Goal: Task Accomplishment & Management: Use online tool/utility

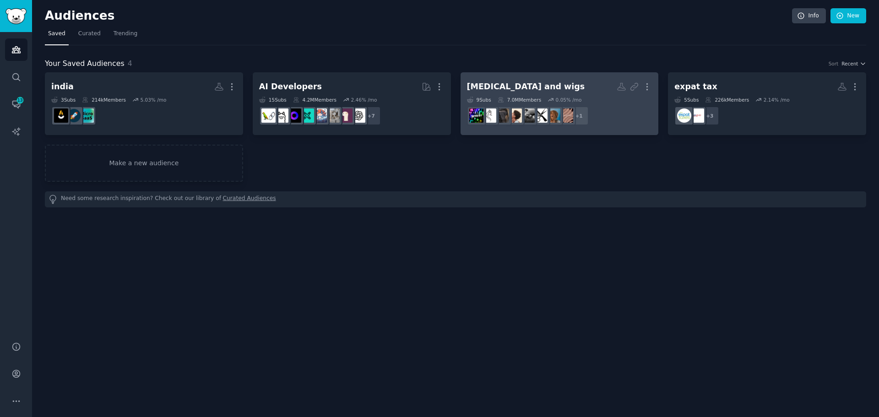
click at [542, 80] on h2 "[MEDICAL_DATA] and wigs More" at bounding box center [559, 87] width 185 height 16
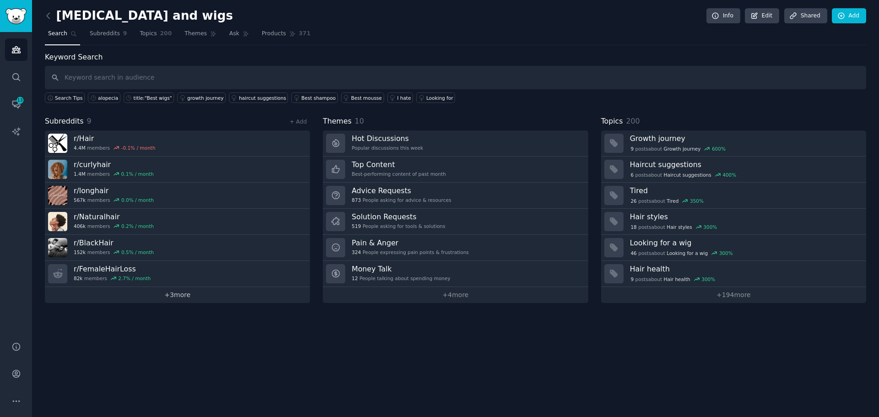
click at [191, 301] on link "+ 3 more" at bounding box center [177, 295] width 265 height 16
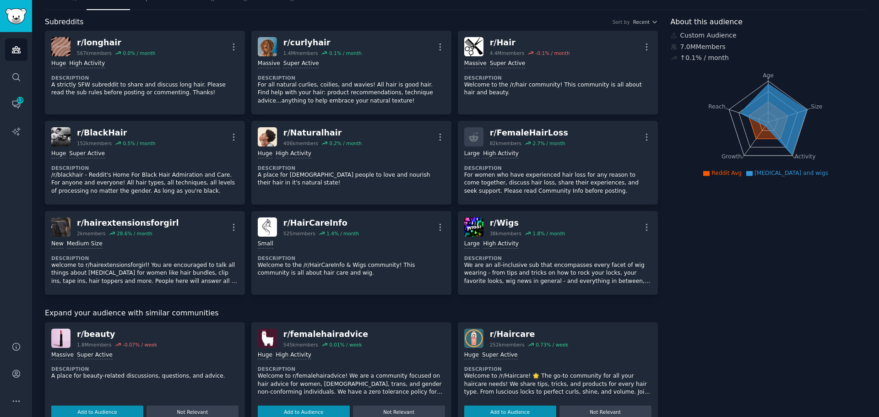
scroll to position [92, 0]
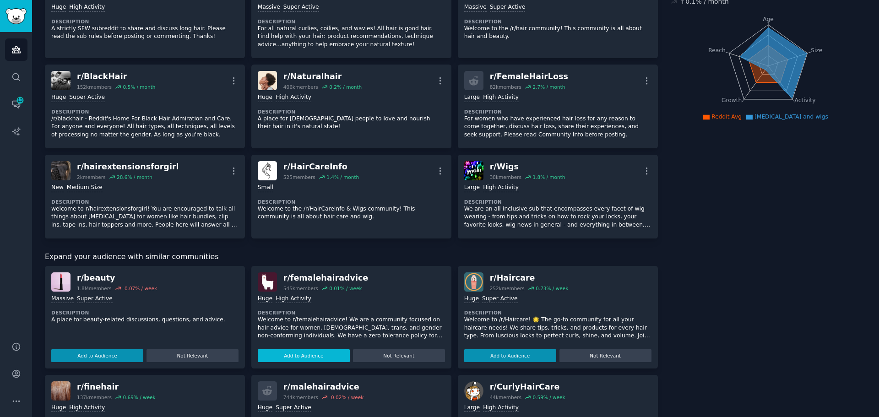
click at [264, 360] on button "Add to Audience" at bounding box center [304, 355] width 92 height 13
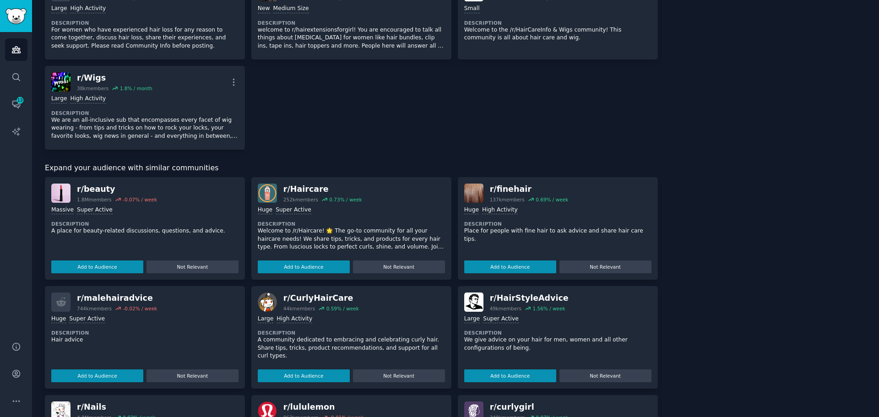
scroll to position [275, 0]
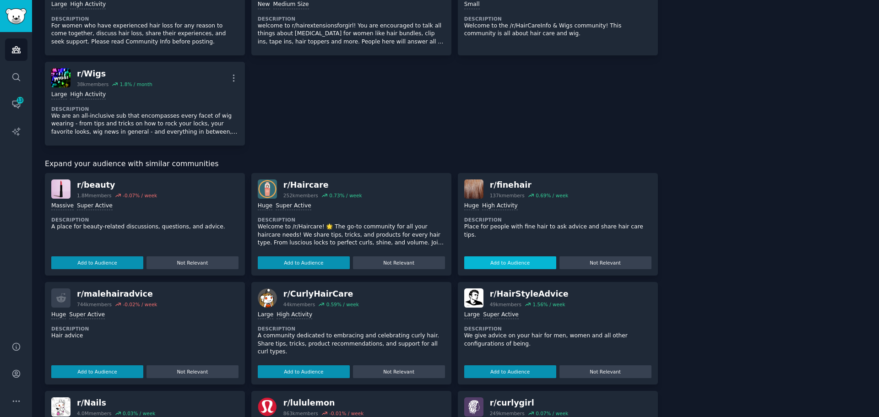
click at [505, 263] on button "Add to Audience" at bounding box center [510, 262] width 92 height 13
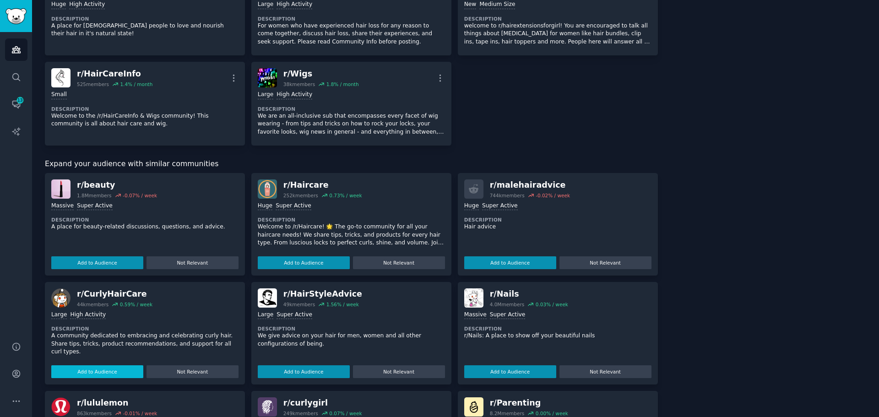
click at [85, 366] on button "Add to Audience" at bounding box center [97, 371] width 92 height 13
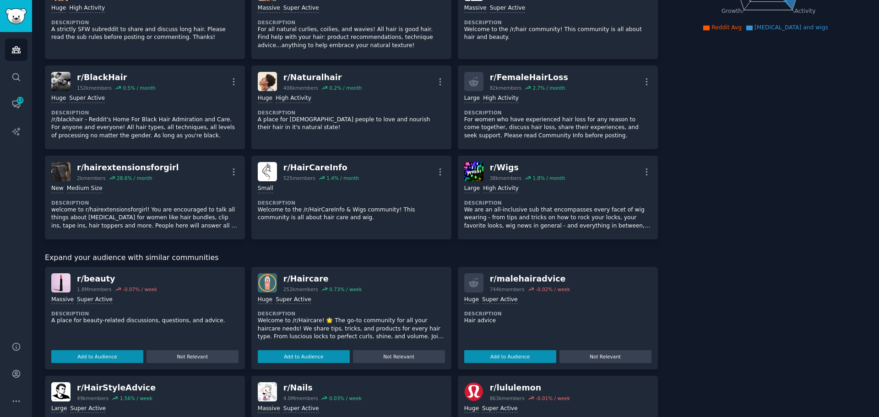
scroll to position [364, 0]
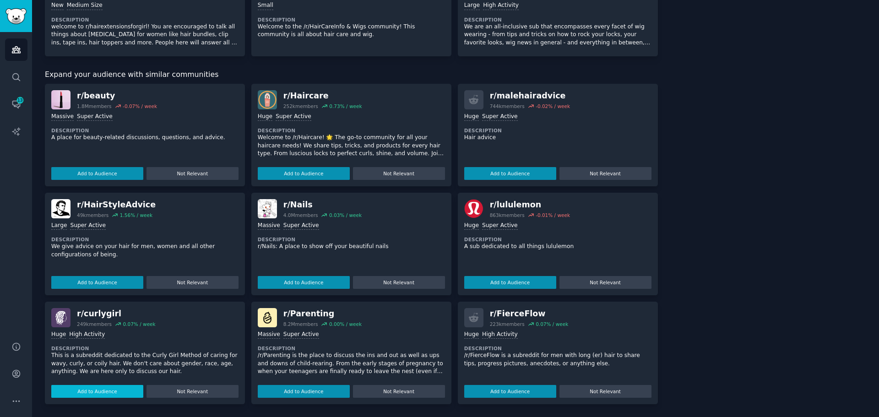
click at [108, 390] on button "Add to Audience" at bounding box center [97, 391] width 92 height 13
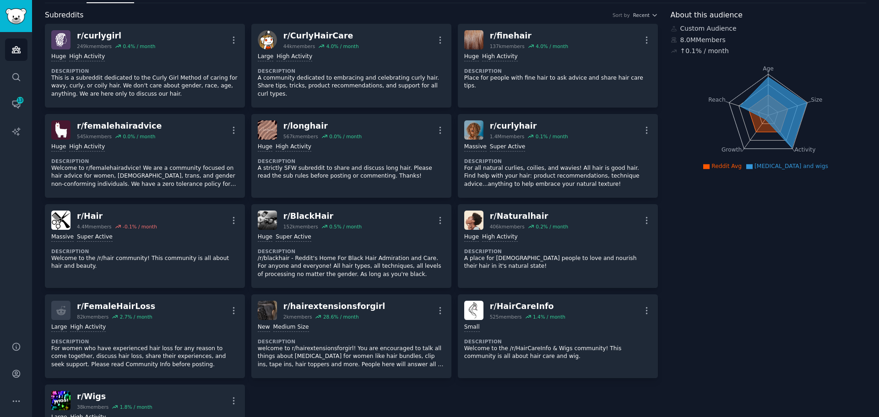
scroll to position [0, 0]
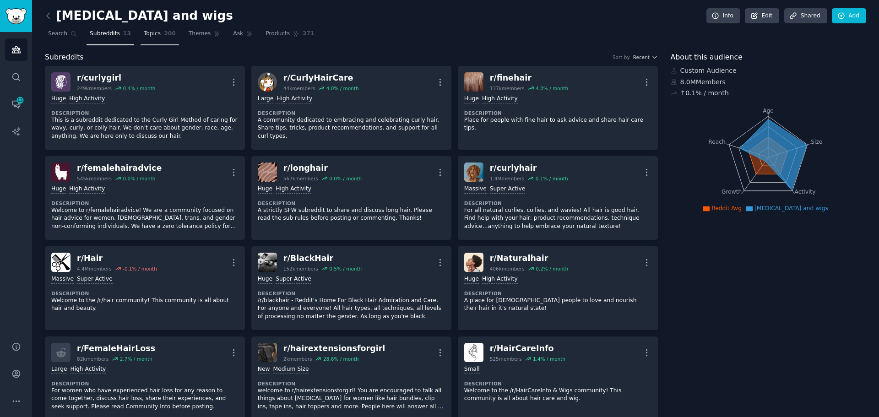
click at [150, 32] on span "Topics" at bounding box center [152, 34] width 17 height 8
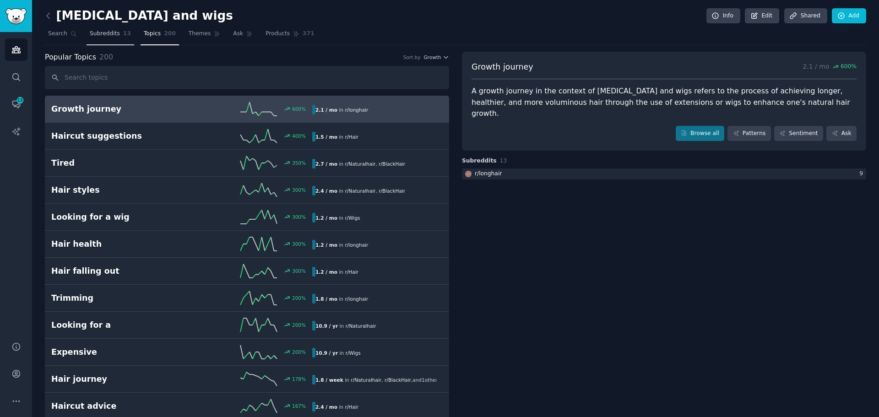
click at [108, 30] on span "Subreddits" at bounding box center [105, 34] width 30 height 8
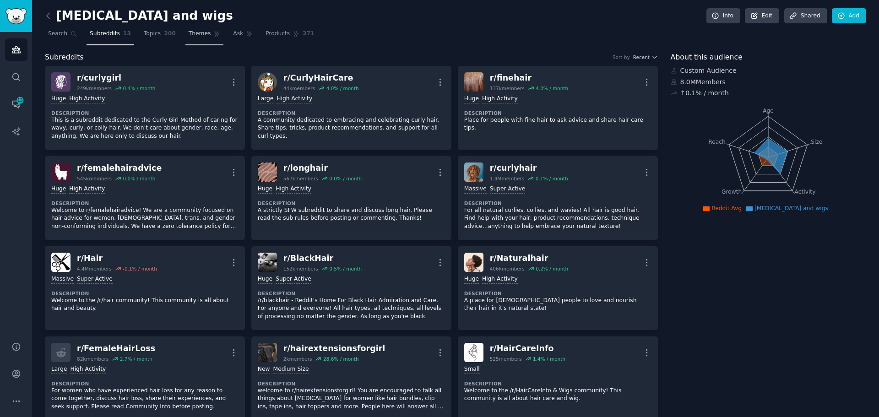
click at [194, 30] on span "Themes" at bounding box center [200, 34] width 22 height 8
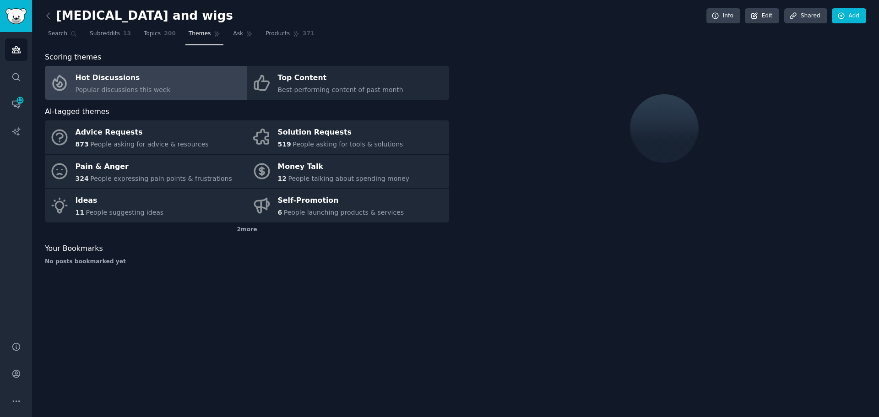
click at [99, 75] on div "Hot Discussions" at bounding box center [123, 78] width 95 height 15
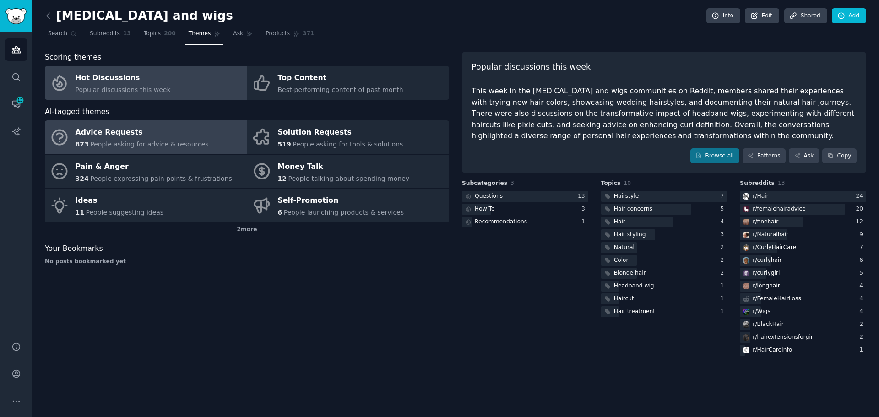
click at [131, 139] on div "Advice Requests" at bounding box center [142, 132] width 133 height 15
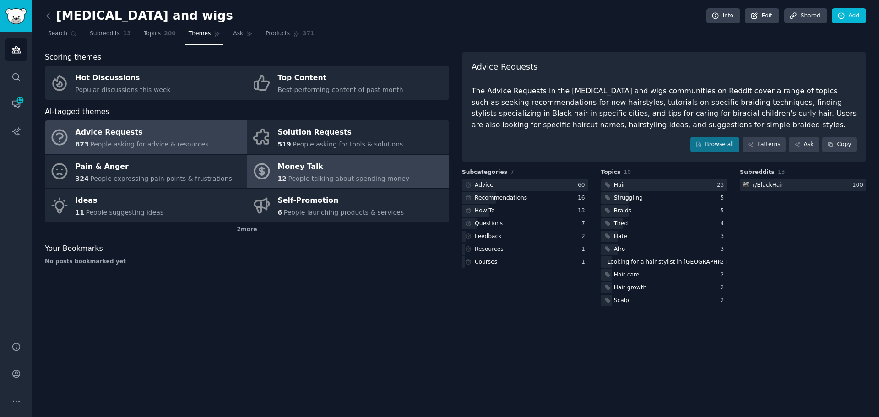
click at [340, 185] on link "Money Talk 12 People talking about spending money" at bounding box center [348, 172] width 202 height 34
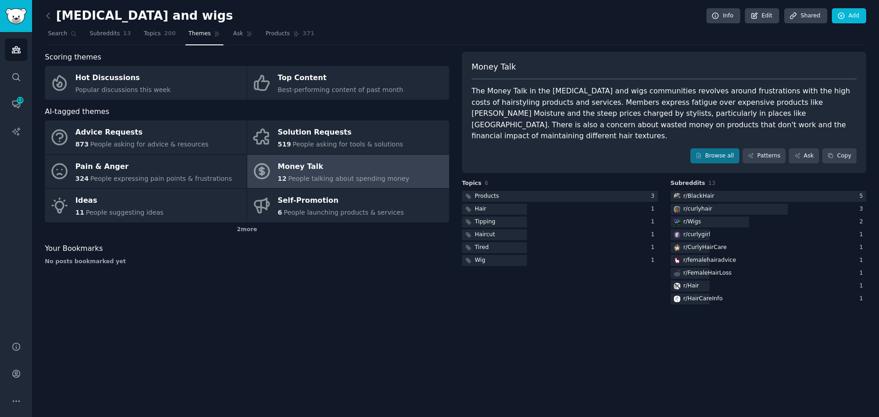
click at [558, 316] on div "[MEDICAL_DATA] and wigs Info Edit Share d Add Search Subreddits 13 Topics 200 T…" at bounding box center [455, 208] width 847 height 417
click at [11, 46] on link "Audiences" at bounding box center [16, 49] width 22 height 22
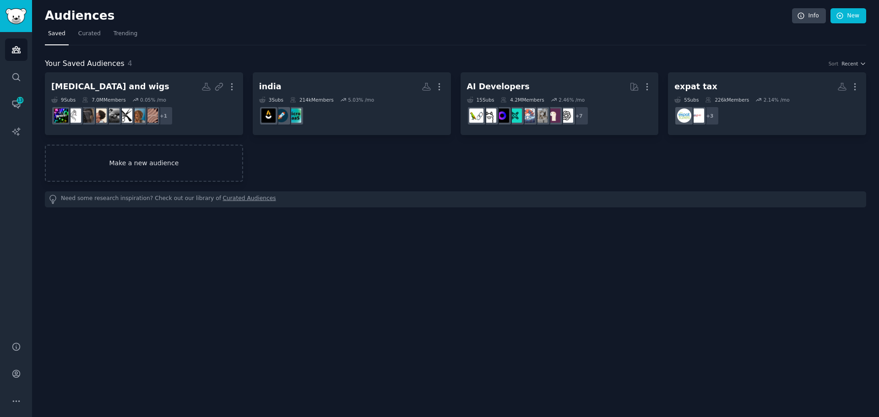
click at [133, 172] on link "Make a new audience" at bounding box center [144, 163] width 198 height 37
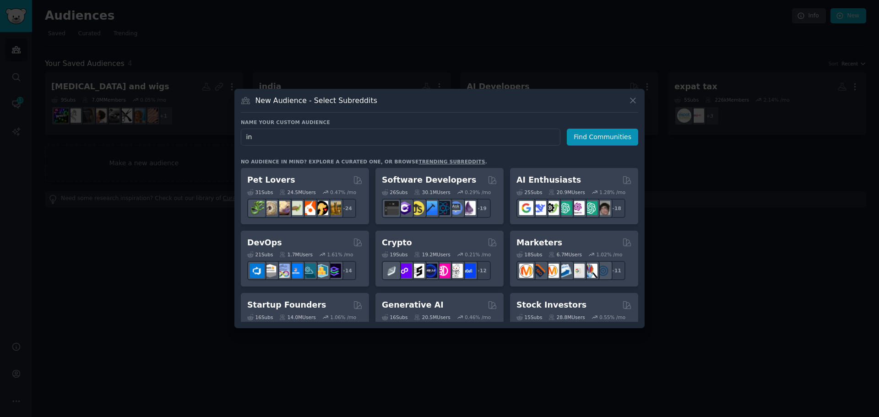
type input "i"
type input "e"
type input "industrial and engineering products"
click button "Find Communities" at bounding box center [602, 137] width 71 height 17
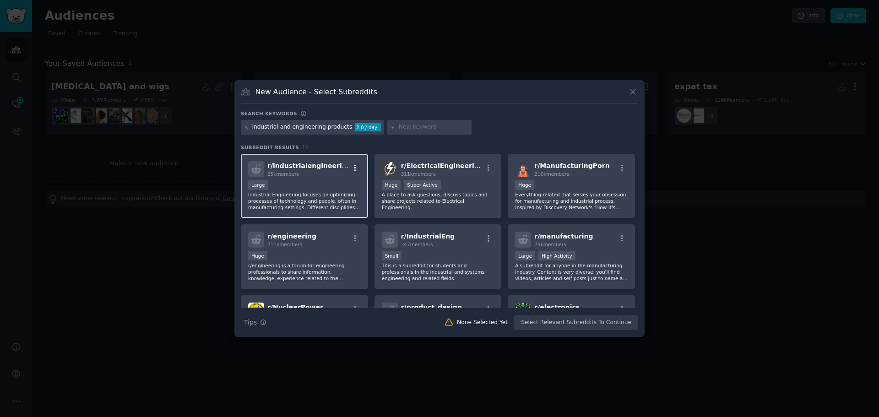
click at [352, 167] on icon "button" at bounding box center [355, 168] width 8 height 8
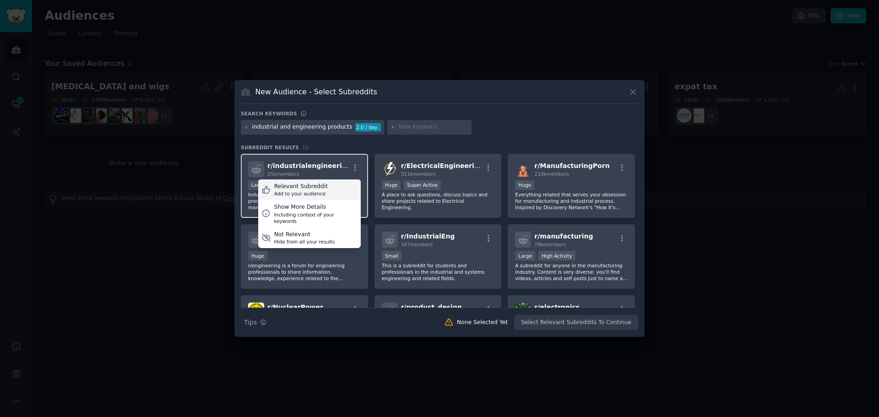
click at [326, 191] on div "Relevant Subreddit Add to your audience" at bounding box center [309, 190] width 103 height 21
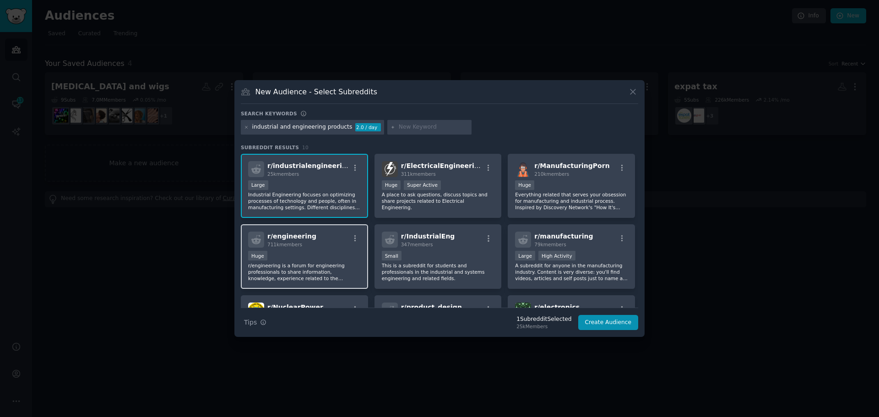
click at [357, 257] on div "Huge" at bounding box center [304, 256] width 113 height 11
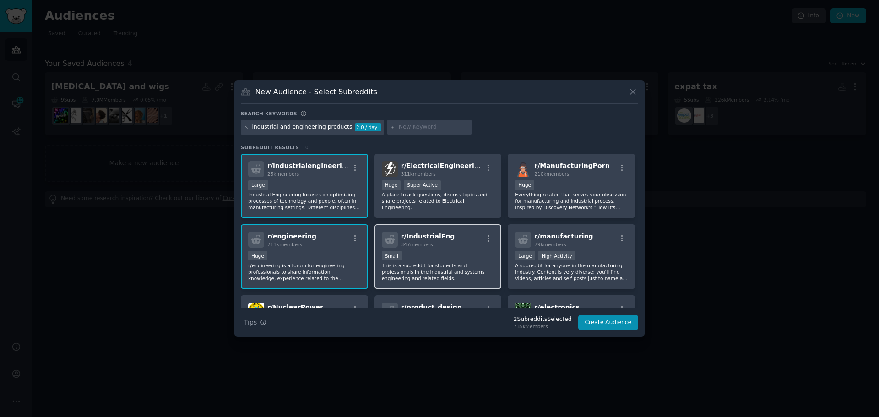
click at [448, 249] on div "r/ IndustrialEng 347 members 100 - 1000 members Small This is a subreddit for s…" at bounding box center [438, 256] width 127 height 65
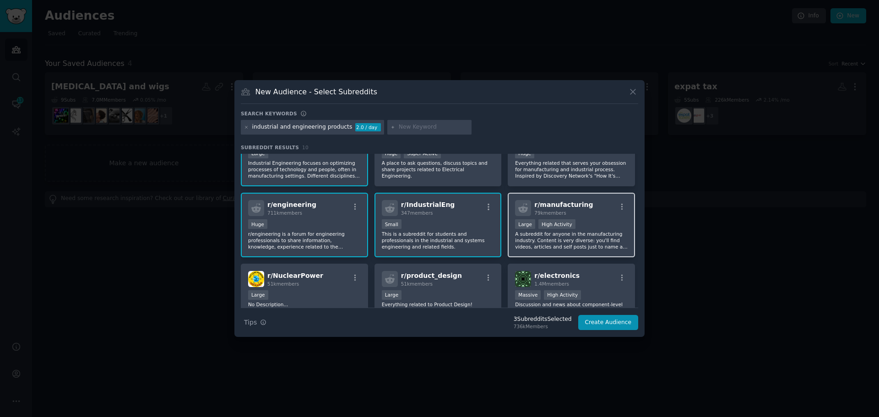
scroll to position [46, 0]
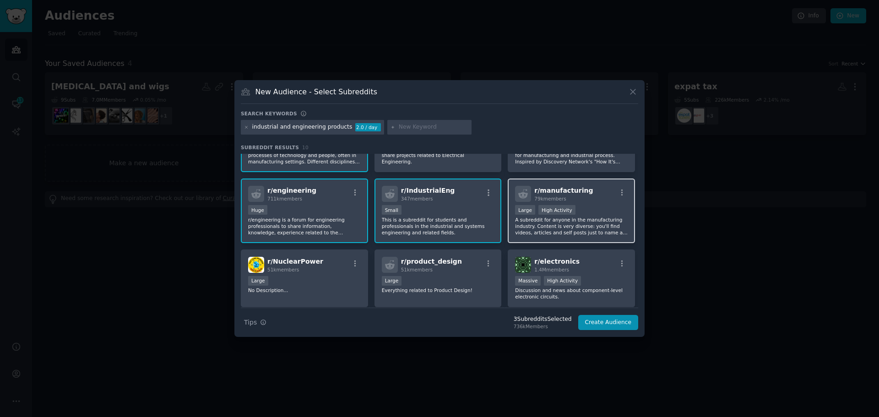
click at [580, 212] on div "10,000 - 100,000 members Large High Activity" at bounding box center [571, 210] width 113 height 11
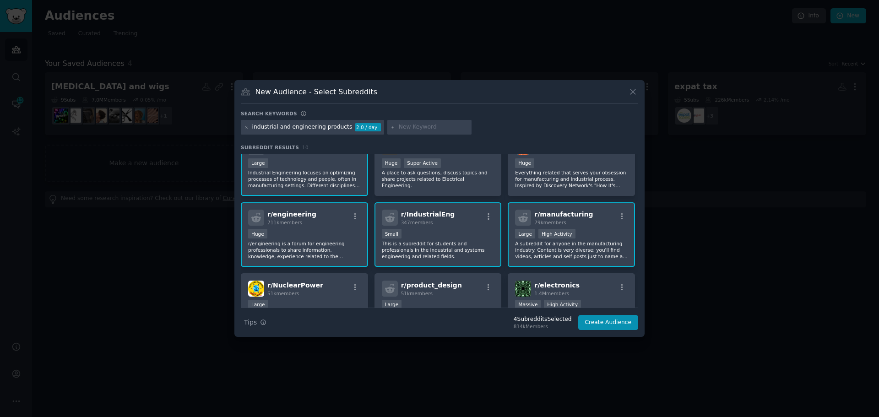
scroll to position [0, 0]
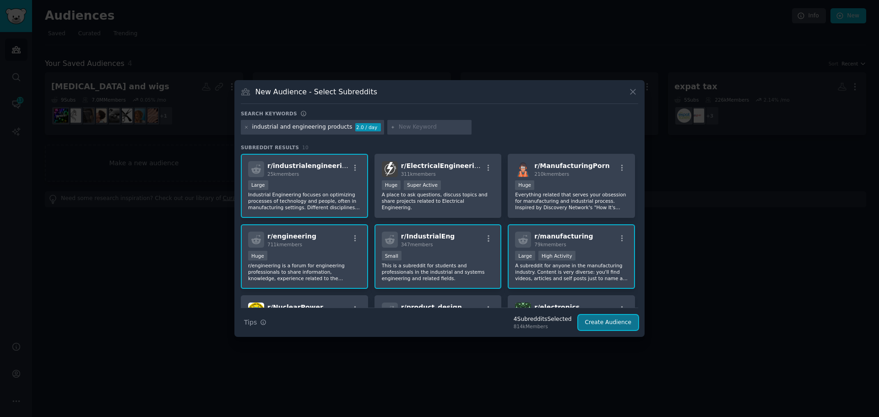
click at [594, 321] on button "Create Audience" at bounding box center [608, 323] width 60 height 16
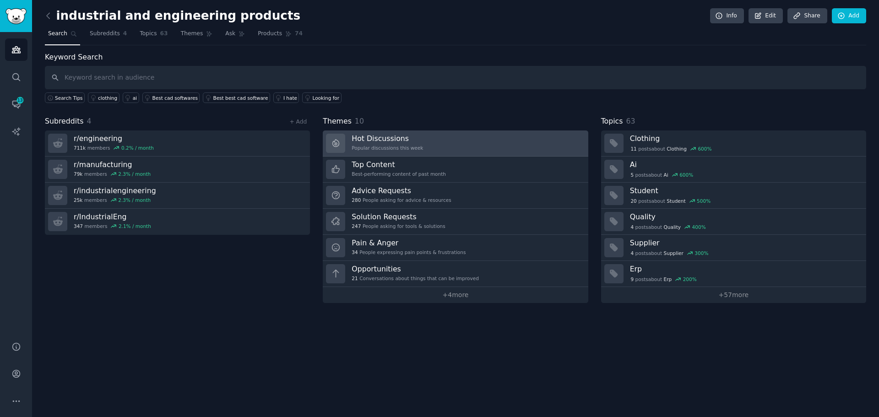
click at [383, 144] on div "Hot Discussions Popular discussions this week" at bounding box center [387, 143] width 71 height 19
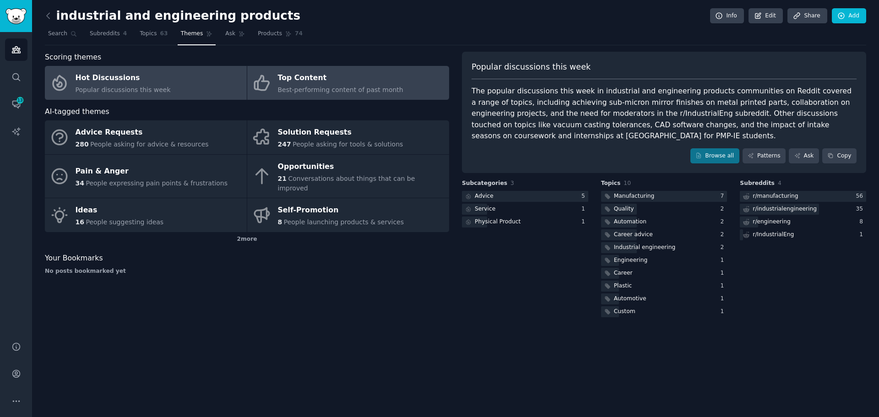
click at [298, 82] on div "Top Content" at bounding box center [340, 78] width 125 height 15
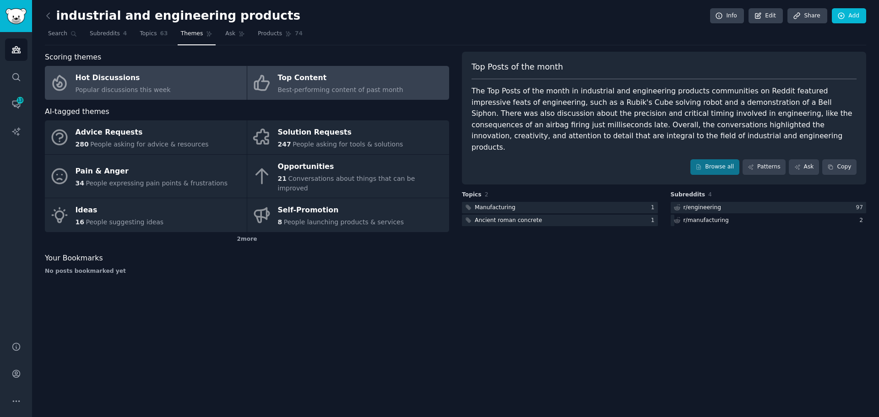
click at [144, 87] on span "Popular discussions this week" at bounding box center [123, 89] width 95 height 7
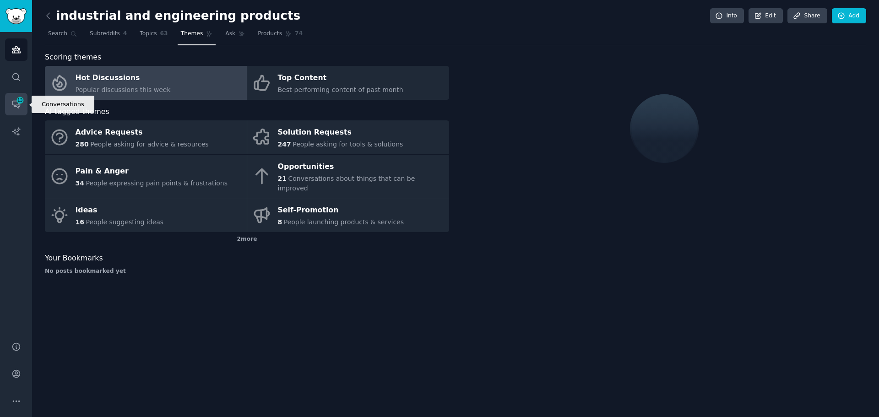
click at [15, 105] on icon "Sidebar" at bounding box center [16, 104] width 10 height 10
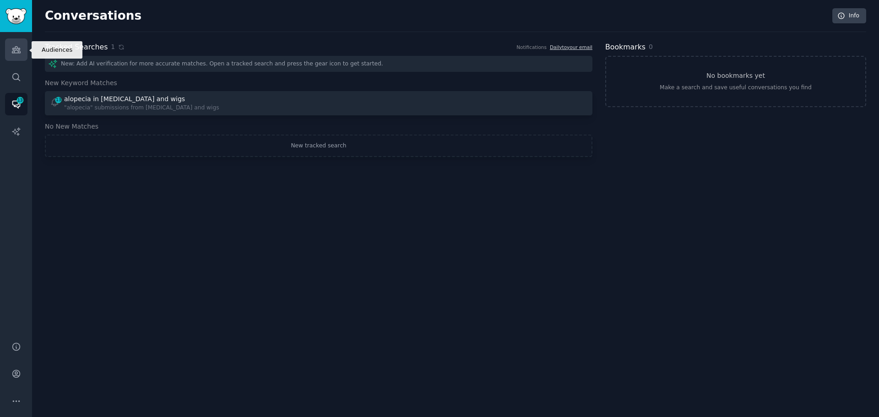
click at [23, 46] on link "Audiences" at bounding box center [16, 49] width 22 height 22
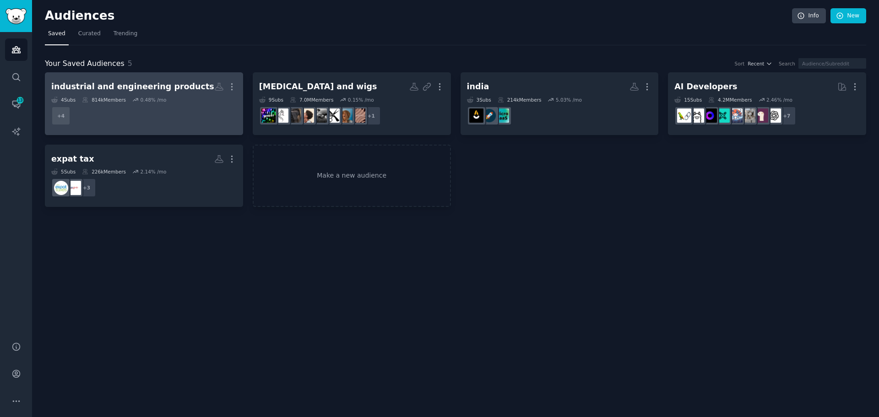
click at [172, 87] on div "industrial and engineering products" at bounding box center [132, 86] width 163 height 11
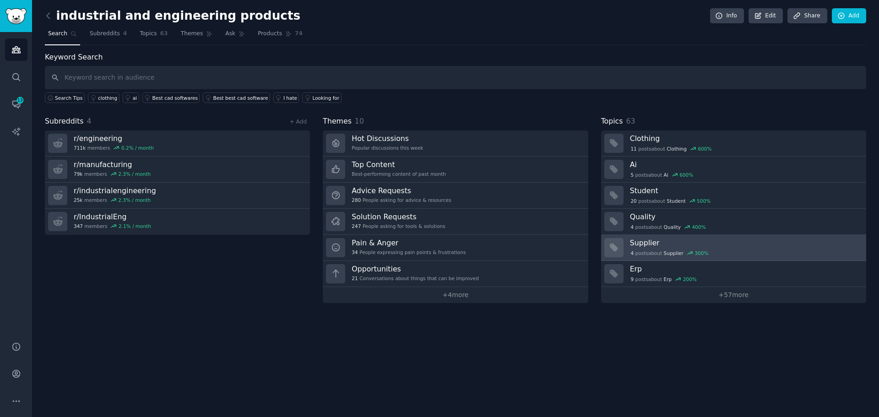
click at [655, 250] on div "4 post s about Supplier 300 %" at bounding box center [669, 253] width 79 height 8
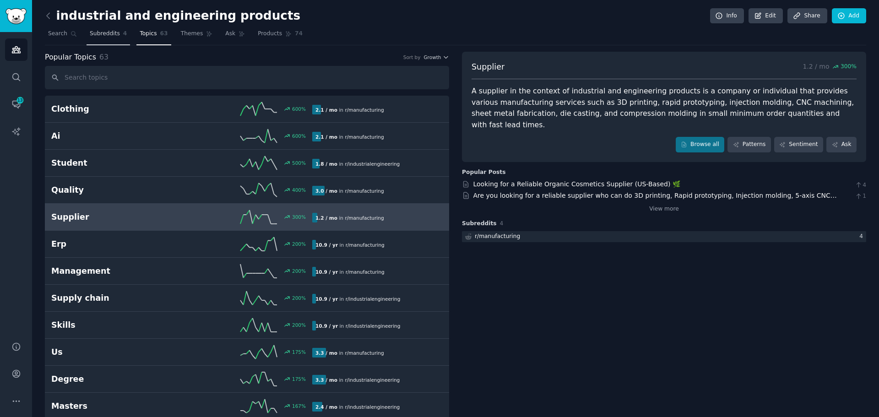
click at [110, 37] on span "Subreddits" at bounding box center [105, 34] width 30 height 8
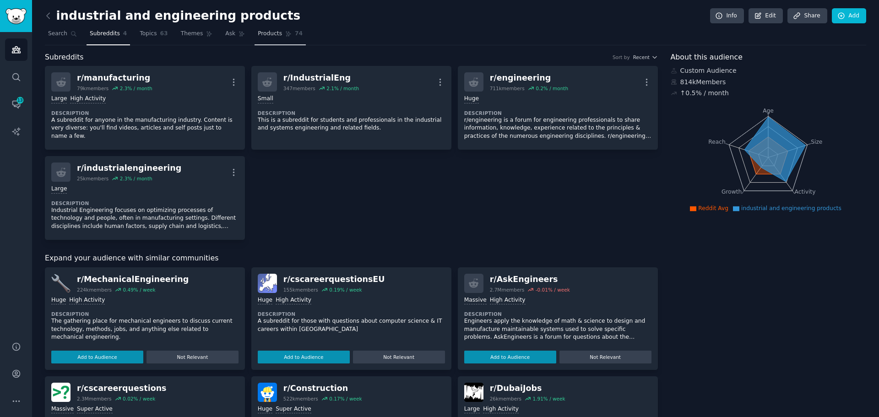
click at [260, 31] on span "Products" at bounding box center [270, 34] width 24 height 8
